Goal: Complete application form: Complete application form

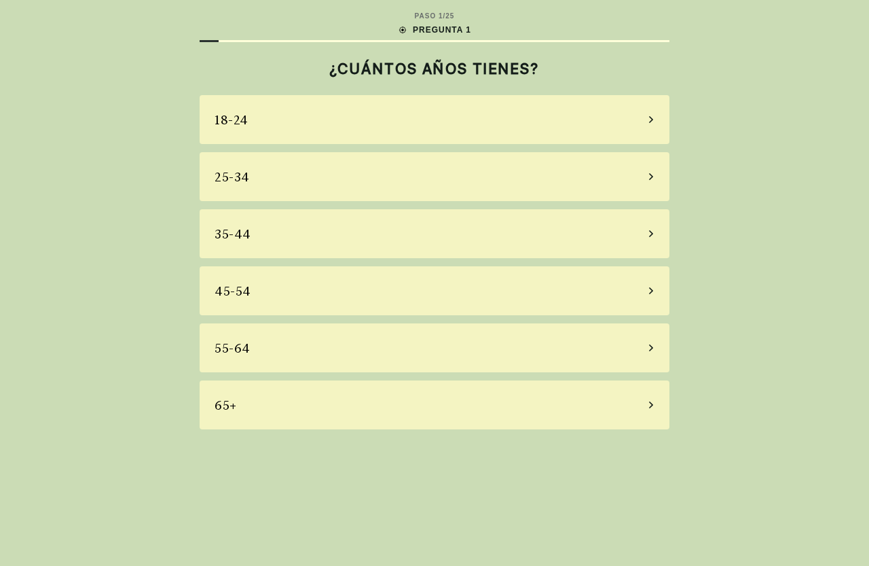
click at [650, 403] on icon at bounding box center [651, 404] width 4 height 7
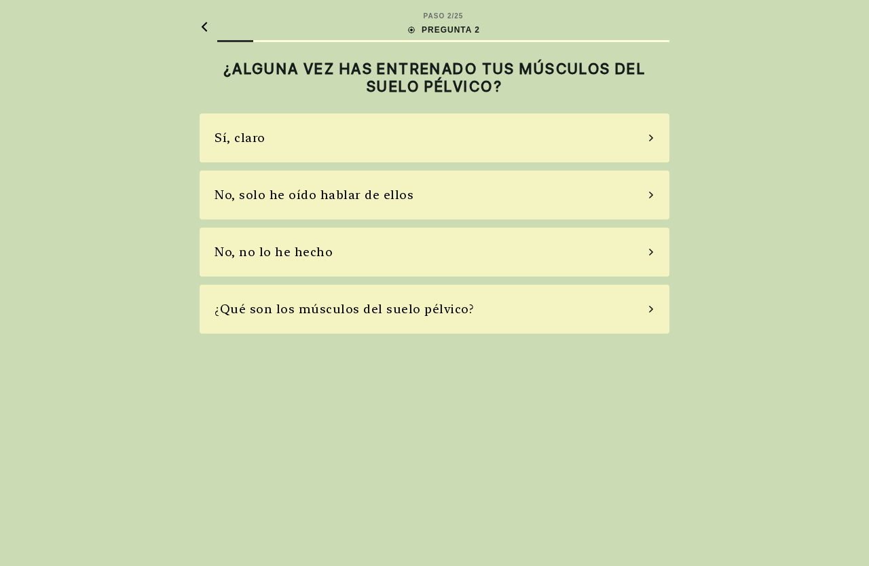
click at [650, 303] on div "¿Qué son los músculos del suelo pélvico?" at bounding box center [435, 308] width 470 height 49
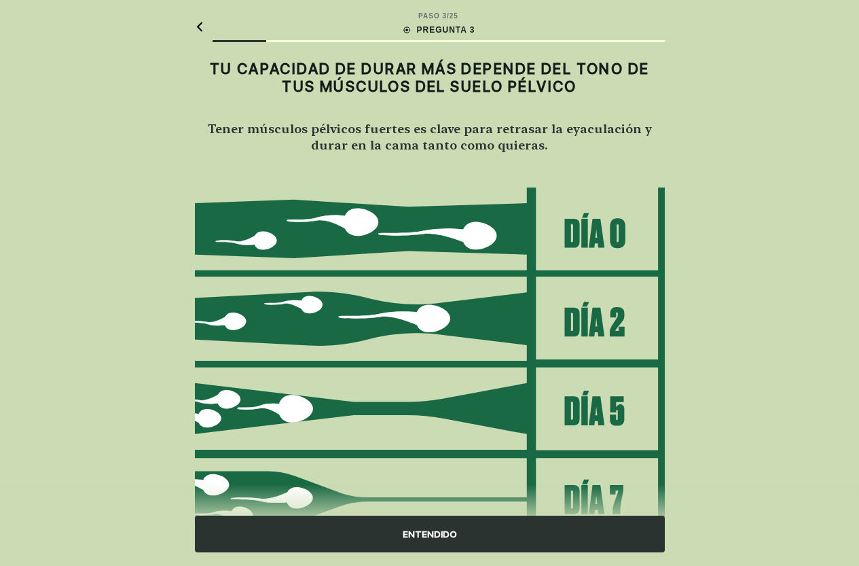
click at [414, 533] on div "ENTENDIDO" at bounding box center [430, 533] width 470 height 37
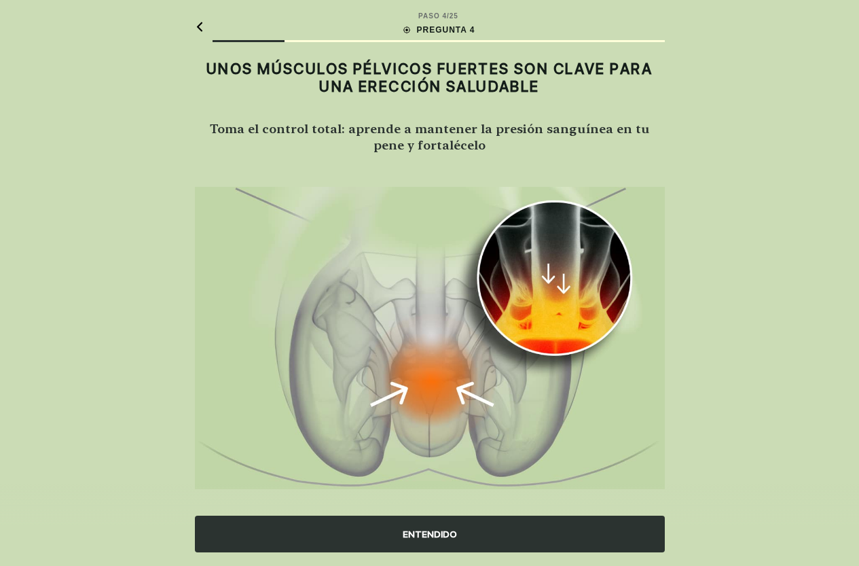
click at [424, 534] on div "ENTENDIDO" at bounding box center [430, 533] width 470 height 37
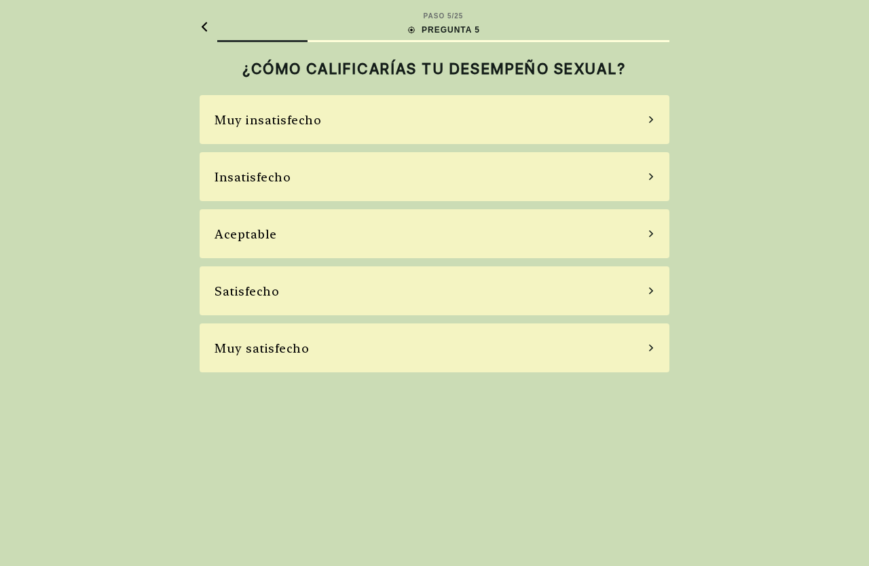
click at [648, 346] on icon at bounding box center [651, 347] width 7 height 12
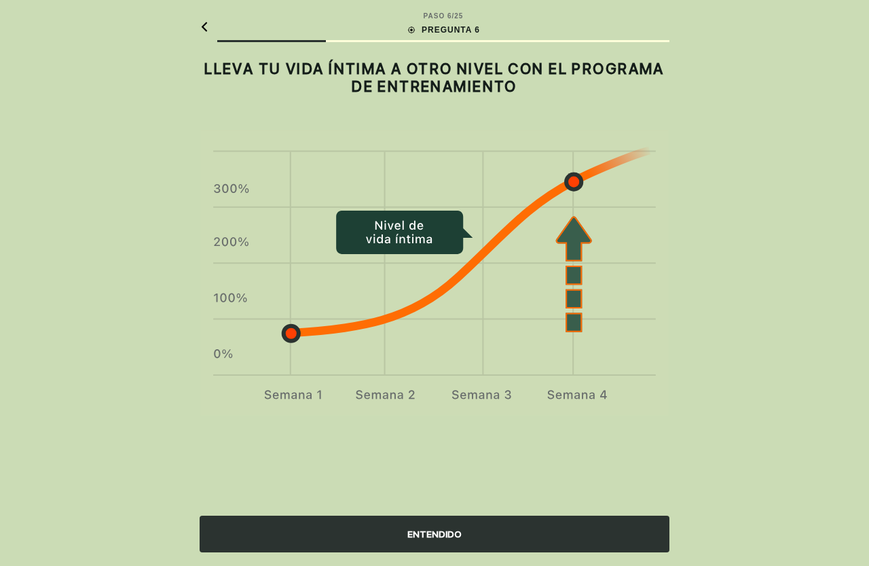
click at [430, 530] on div "ENTENDIDO" at bounding box center [435, 533] width 470 height 37
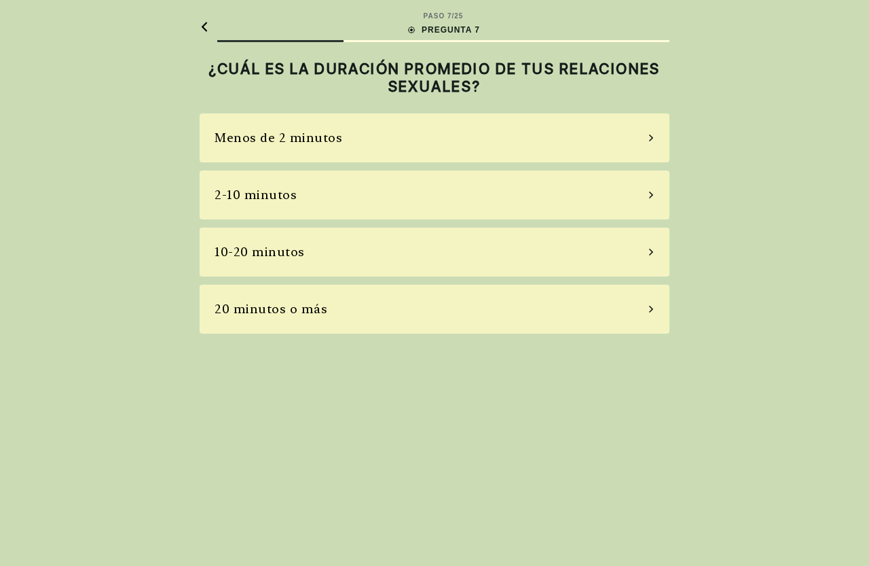
click at [651, 139] on icon at bounding box center [651, 137] width 4 height 7
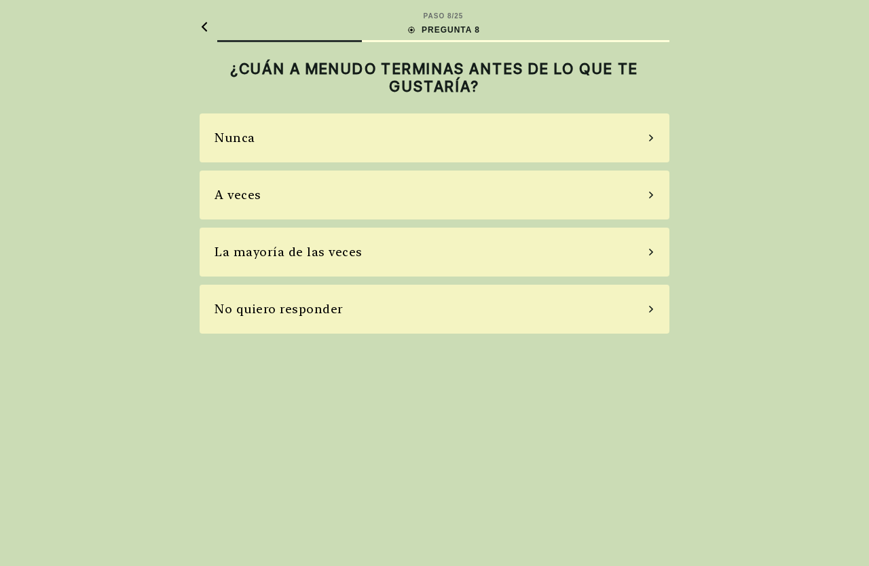
click at [650, 250] on icon at bounding box center [651, 251] width 4 height 7
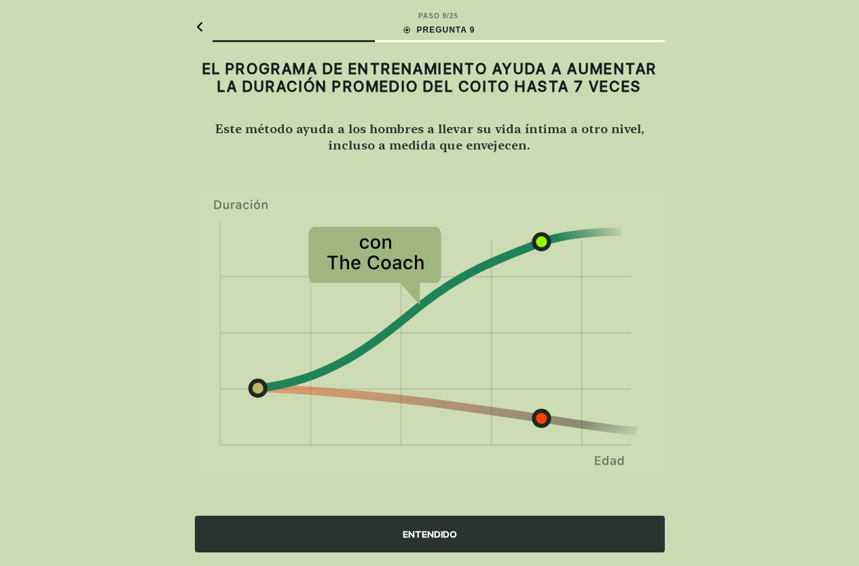
click at [427, 530] on div "ENTENDIDO" at bounding box center [430, 533] width 470 height 37
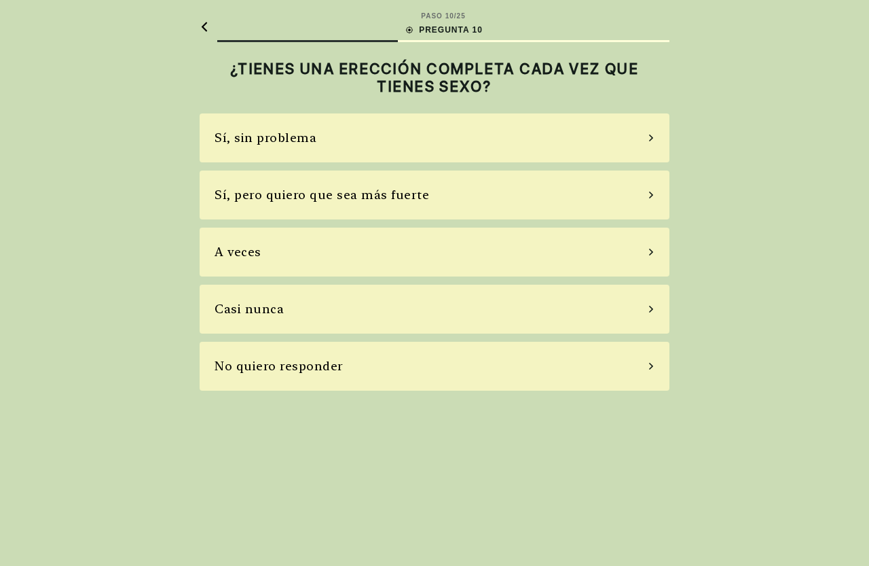
click at [646, 198] on div "Sí, pero quiero que sea más fuerte" at bounding box center [435, 194] width 470 height 49
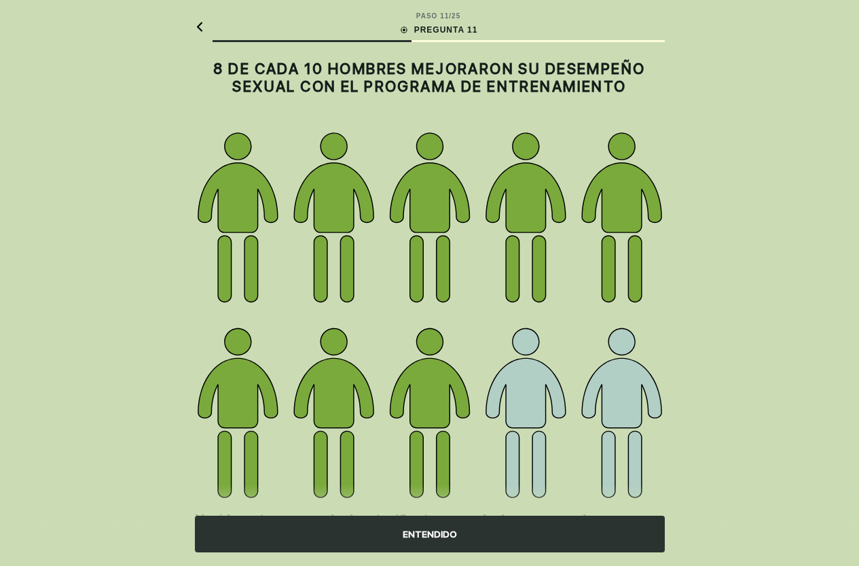
click at [411, 530] on div "ENTENDIDO" at bounding box center [430, 533] width 470 height 37
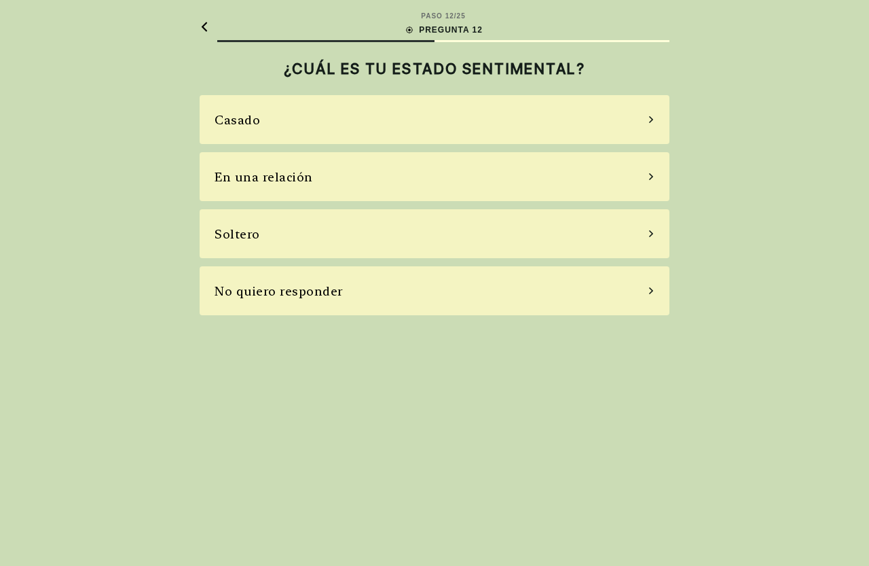
click at [642, 119] on div "Casado" at bounding box center [435, 119] width 470 height 49
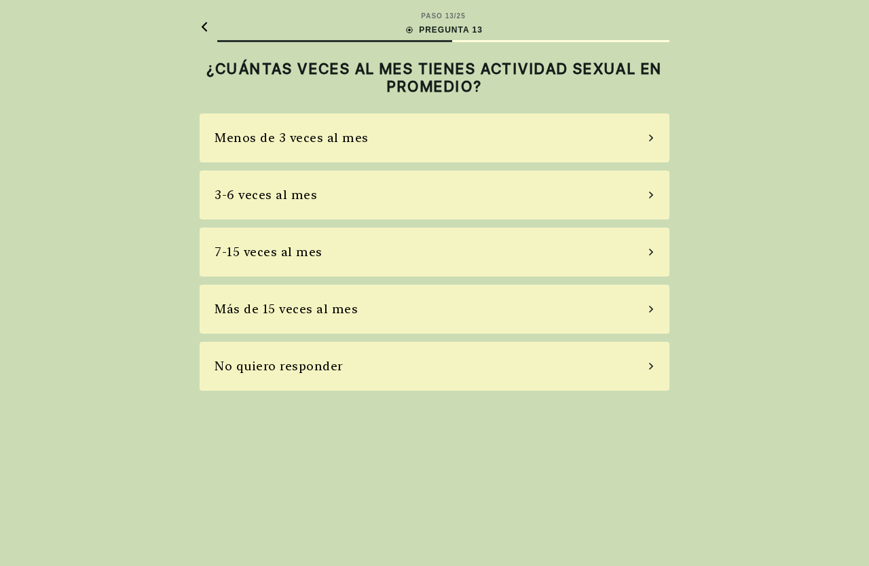
click at [649, 136] on icon at bounding box center [651, 138] width 7 height 12
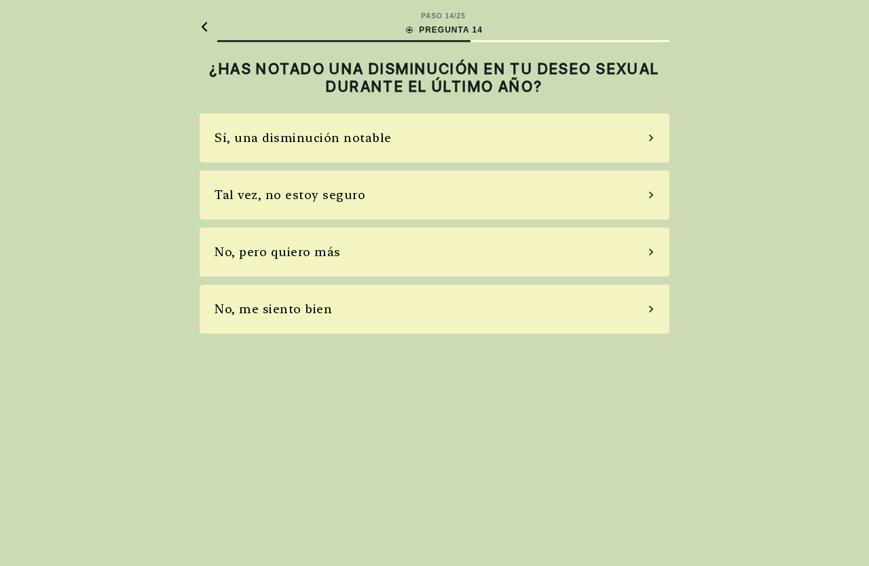
click at [652, 137] on icon at bounding box center [651, 137] width 4 height 7
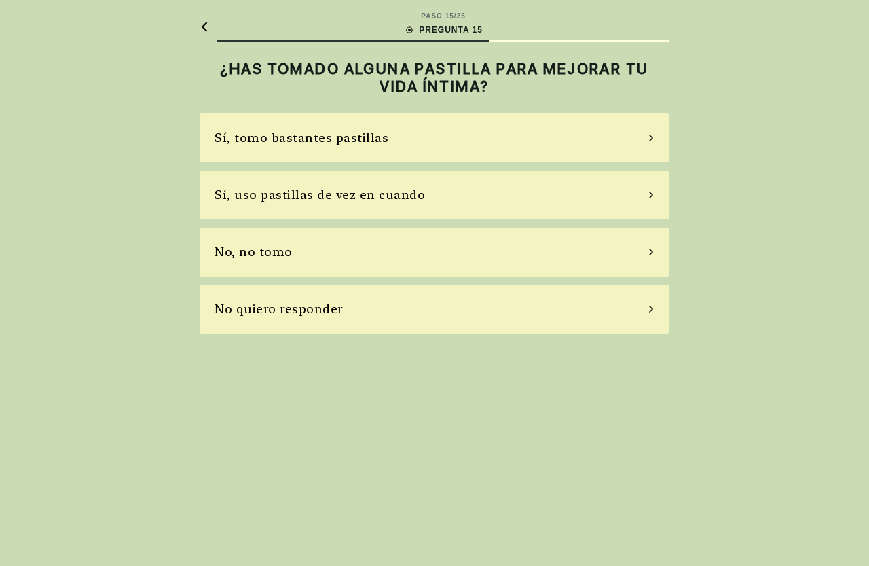
click at [648, 248] on icon at bounding box center [651, 252] width 7 height 12
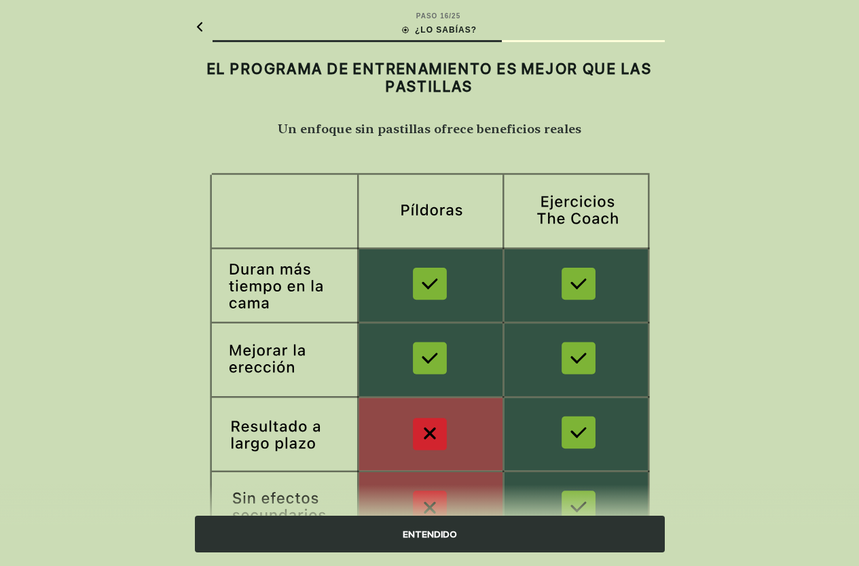
click at [436, 533] on div "ENTENDIDO" at bounding box center [430, 533] width 470 height 37
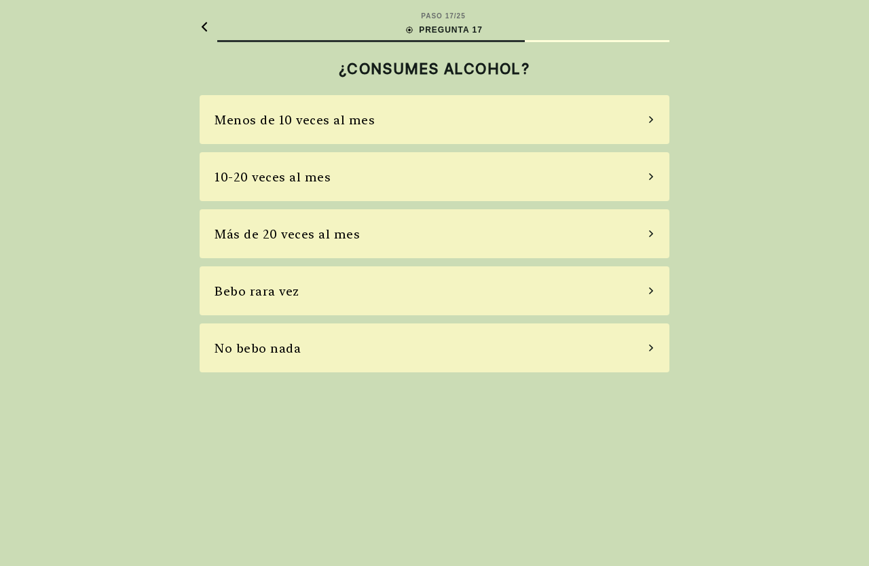
click at [649, 117] on icon at bounding box center [651, 119] width 7 height 12
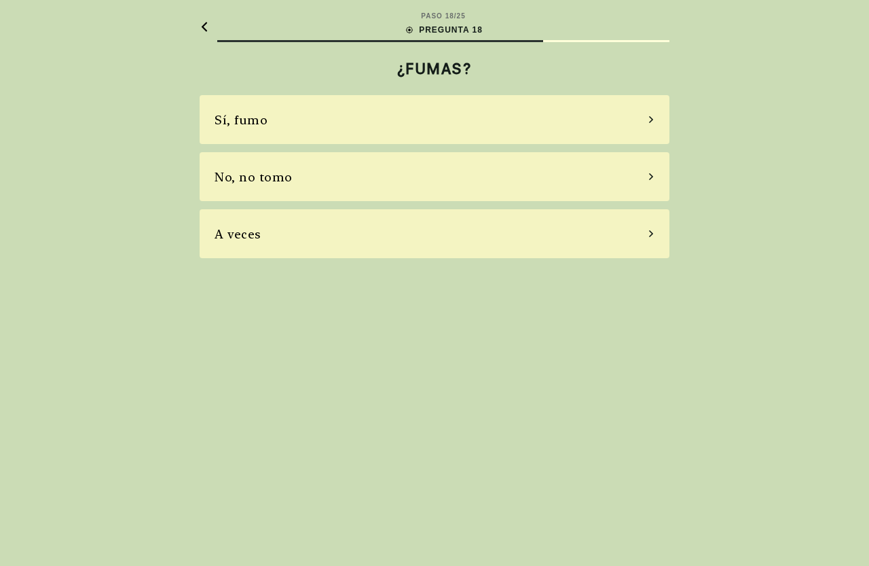
click at [648, 176] on icon at bounding box center [651, 176] width 7 height 12
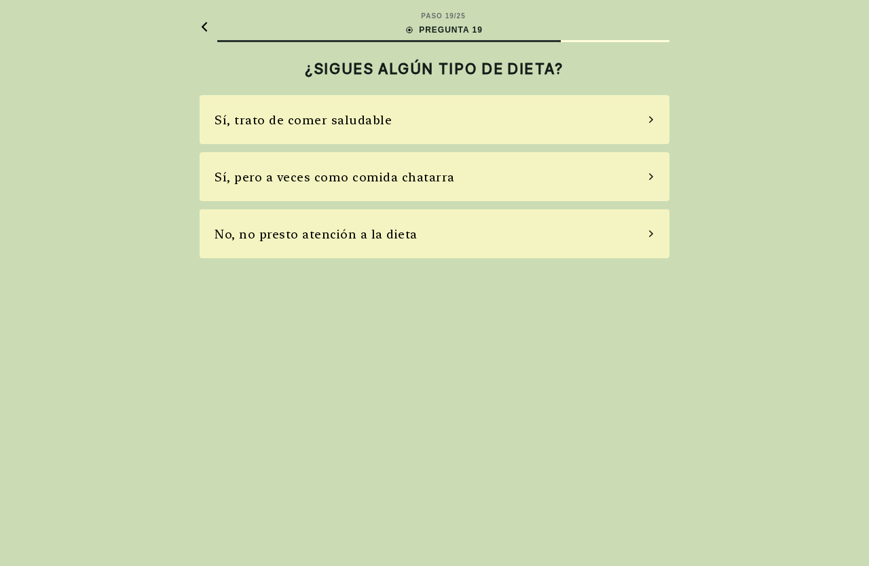
click at [649, 117] on icon at bounding box center [651, 119] width 7 height 12
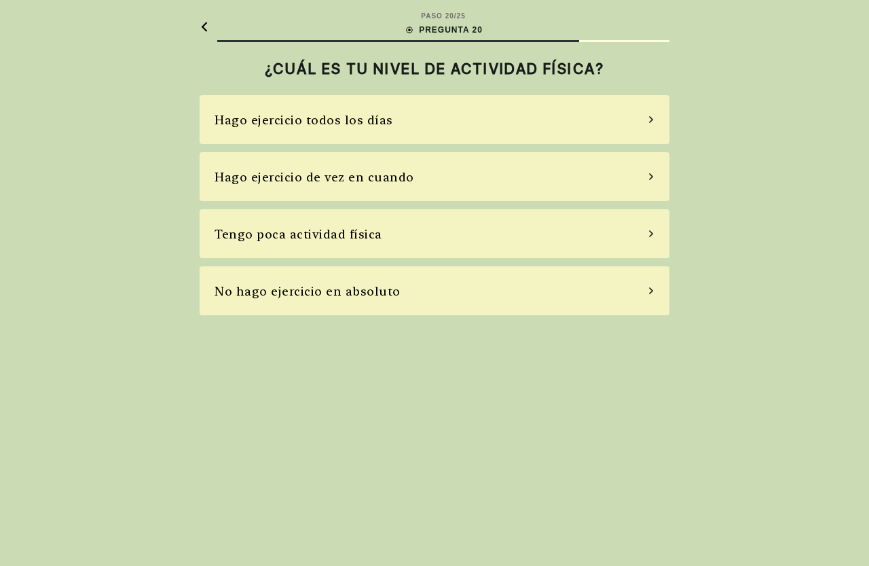
click at [646, 234] on div "Tengo poca actividad física" at bounding box center [435, 233] width 470 height 49
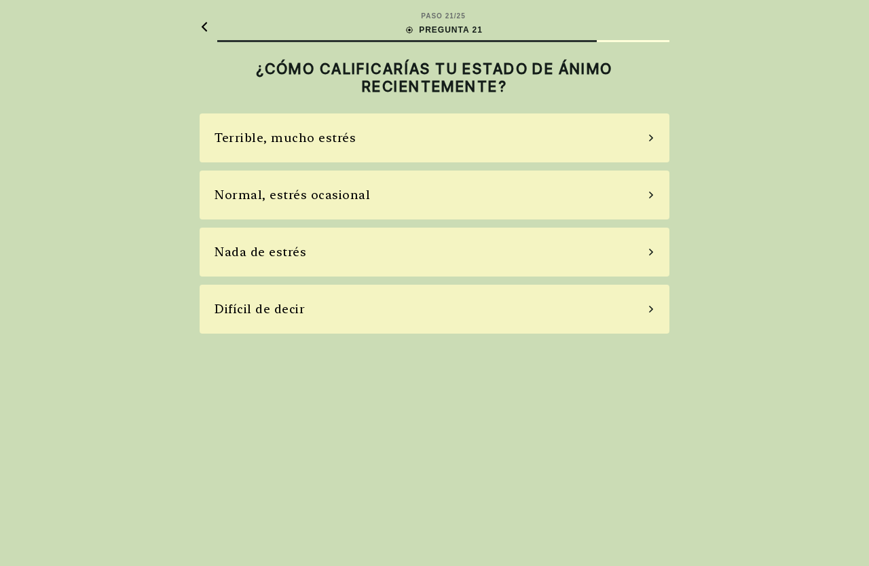
click at [650, 193] on icon at bounding box center [651, 194] width 4 height 7
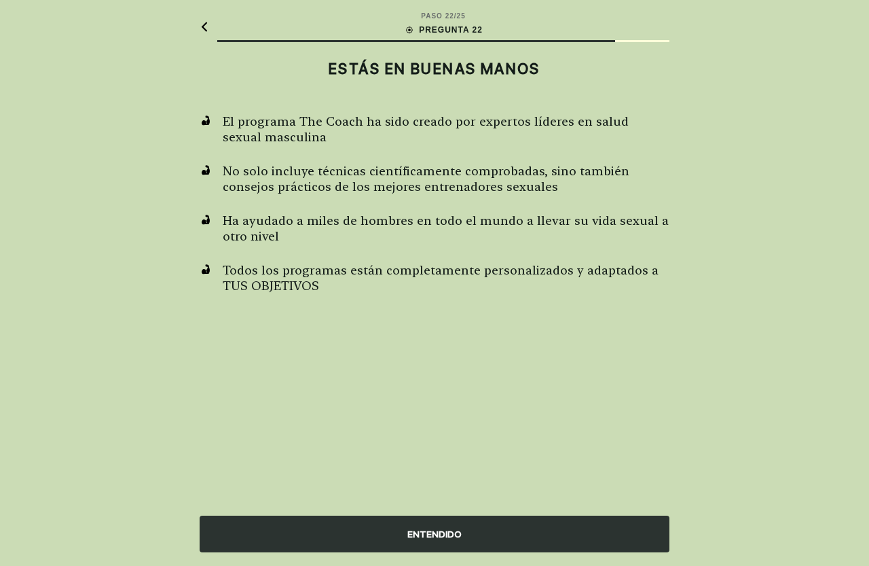
click at [426, 531] on div "ENTENDIDO" at bounding box center [435, 533] width 470 height 37
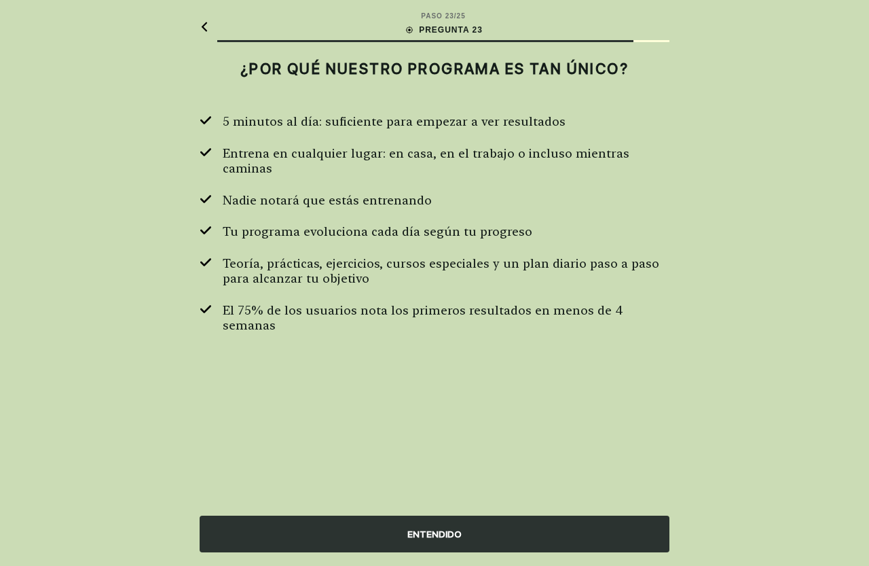
click at [426, 530] on div "ENTENDIDO" at bounding box center [435, 533] width 470 height 37
